Goal: Task Accomplishment & Management: Use online tool/utility

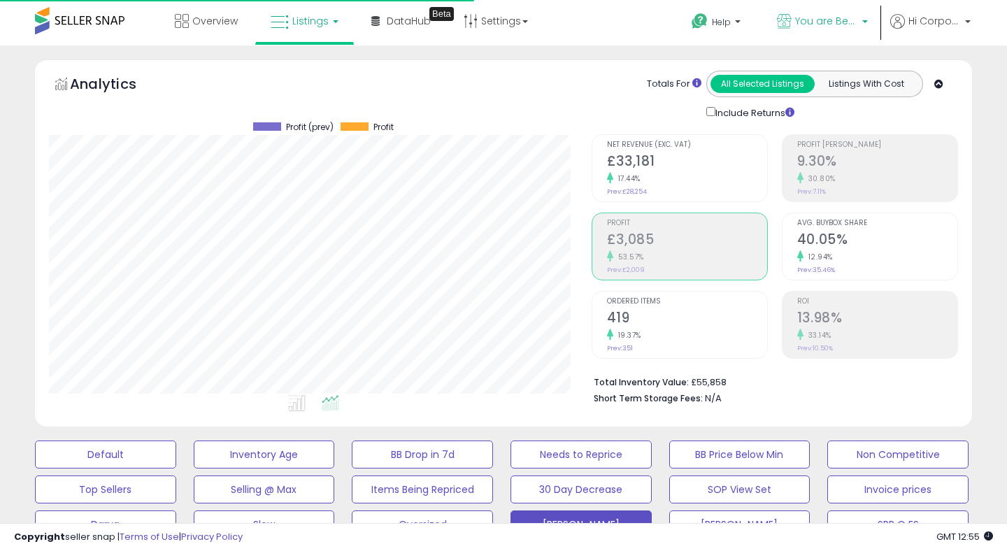
scroll to position [287, 542]
click at [800, 24] on span "You are Beautiful ([GEOGRAPHIC_DATA])" at bounding box center [826, 21] width 63 height 14
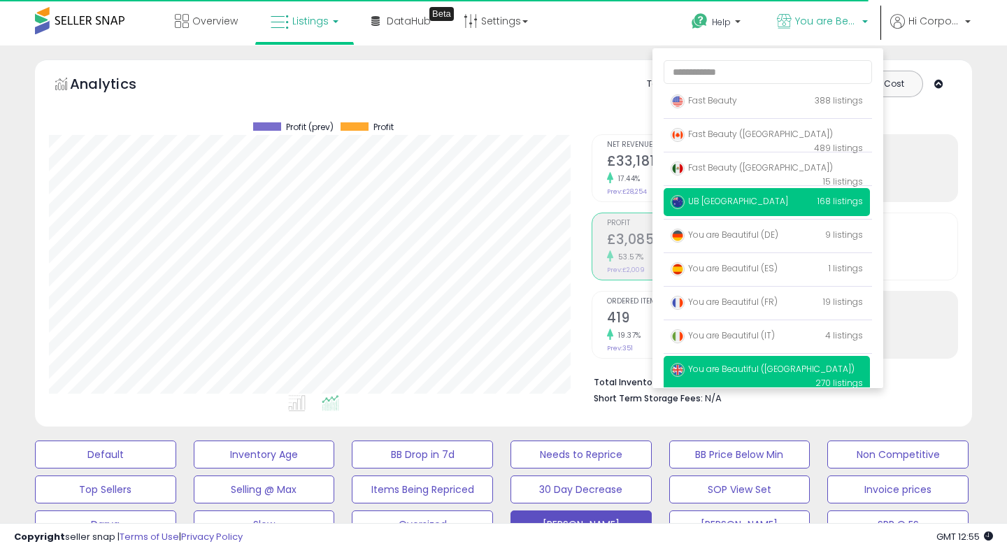
click at [716, 201] on span "UB [GEOGRAPHIC_DATA]" at bounding box center [730, 201] width 118 height 12
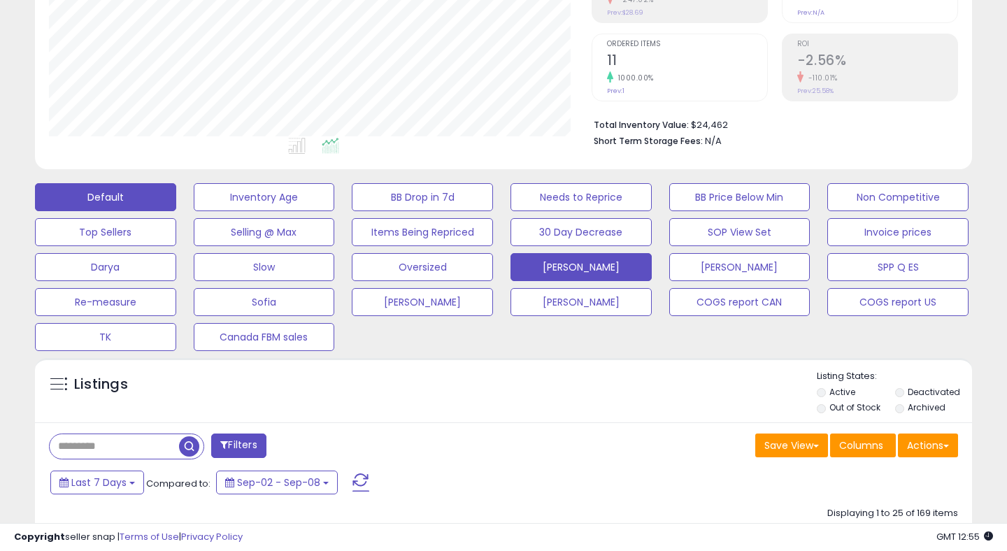
scroll to position [287, 542]
click at [597, 264] on button "[PERSON_NAME]" at bounding box center [581, 267] width 141 height 28
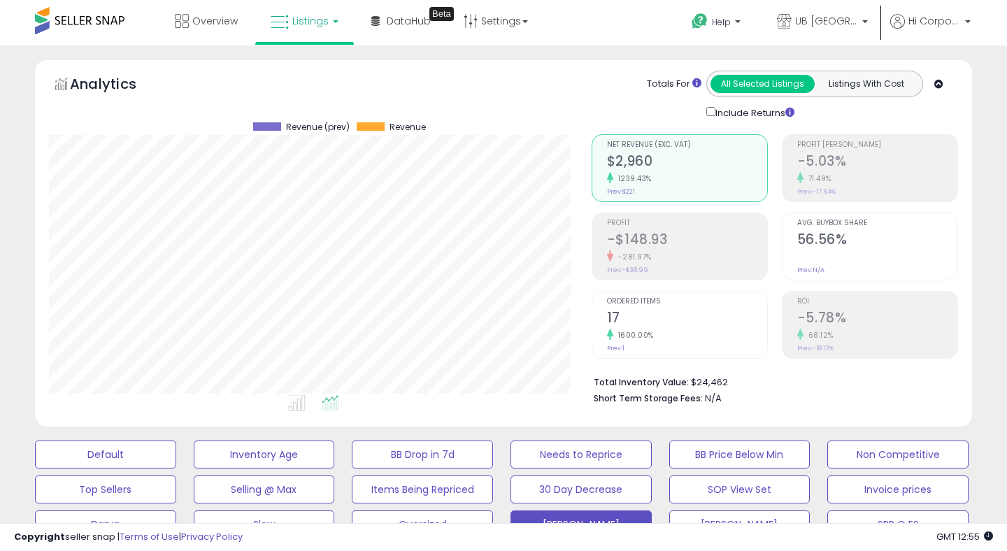
click at [630, 336] on small "1600.00%" at bounding box center [634, 335] width 41 height 10
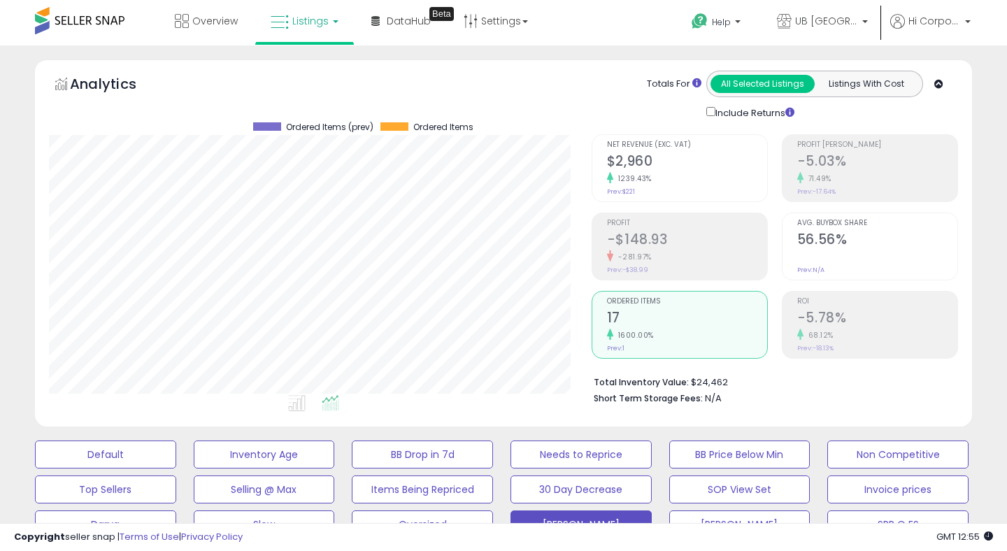
click at [848, 341] on div "ROI -5.78% 68.12% Prev: -18.13%" at bounding box center [877, 323] width 160 height 63
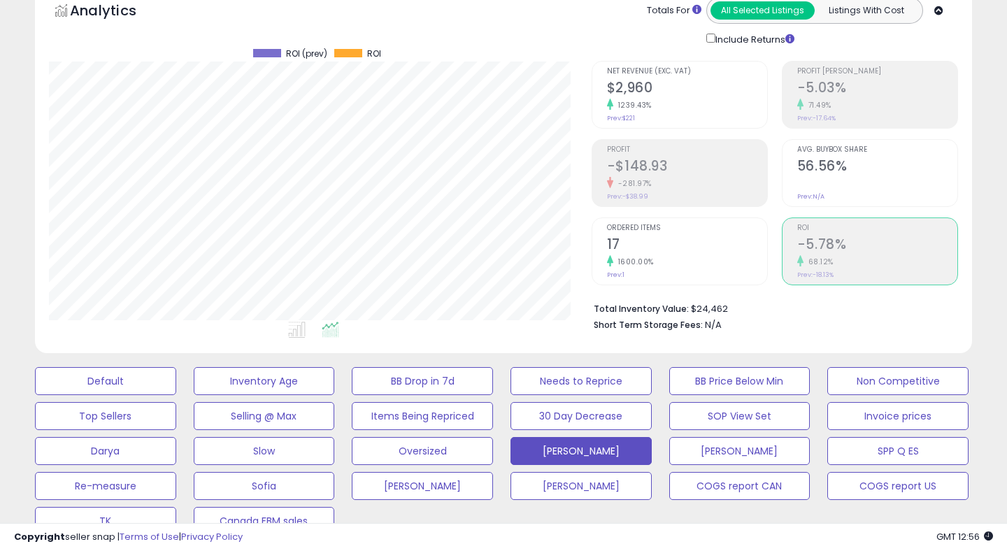
scroll to position [0, 0]
